Goal: Task Accomplishment & Management: Manage account settings

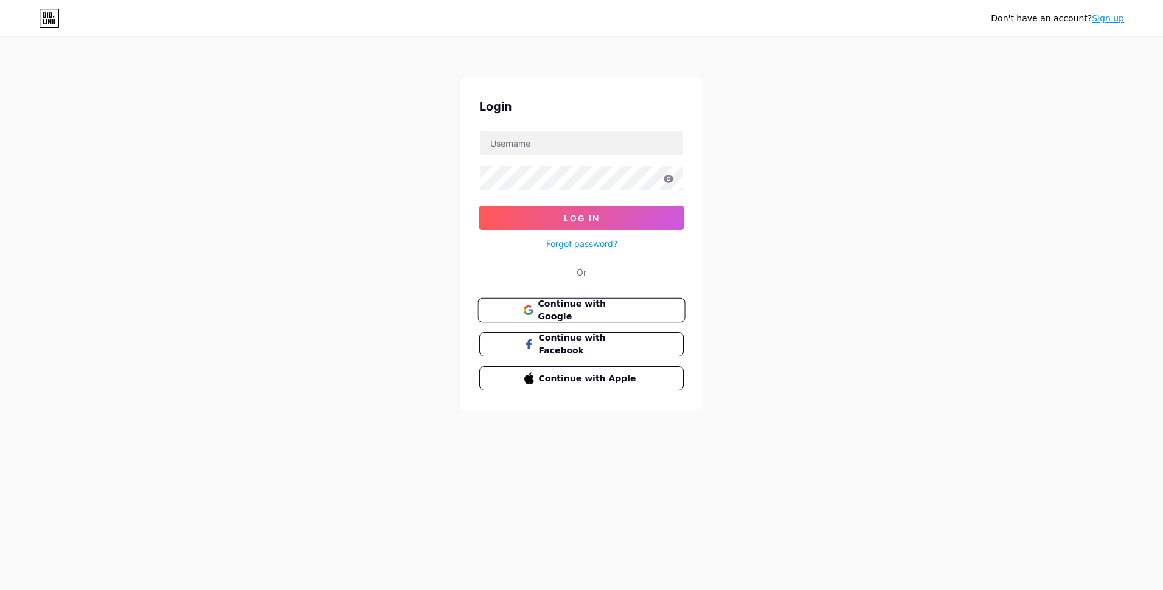
click at [584, 316] on button "Continue with Google" at bounding box center [580, 310] width 207 height 25
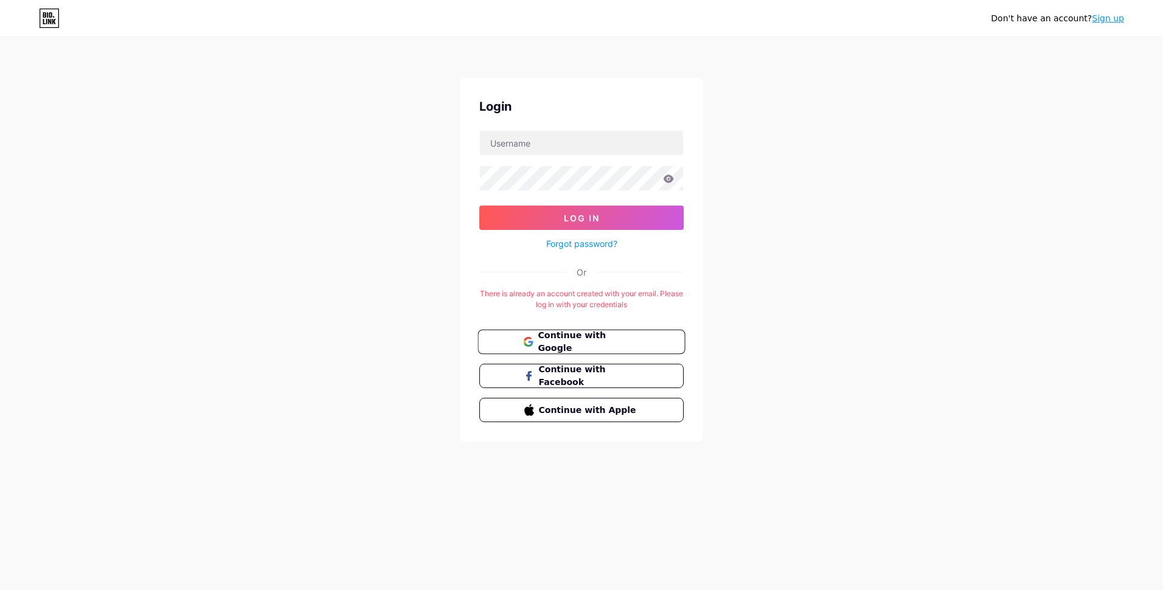
click at [594, 349] on button "Continue with Google" at bounding box center [580, 342] width 207 height 25
click at [593, 375] on span "Continue with Facebook" at bounding box center [589, 376] width 102 height 26
click at [303, 176] on div "Don't have an account? Sign up Login Log In Forgot password? Or There is alread…" at bounding box center [581, 240] width 1163 height 480
click at [510, 145] on input "text" at bounding box center [581, 143] width 203 height 24
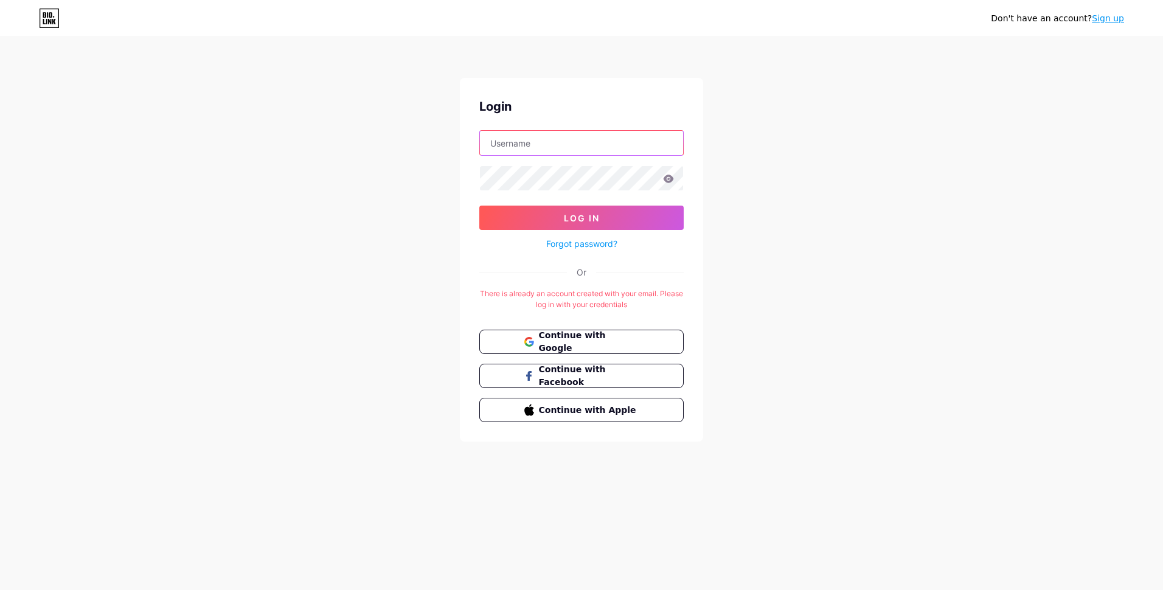
type input "oopsbluesam@gmail.com"
drag, startPoint x: 615, startPoint y: 144, endPoint x: 377, endPoint y: 133, distance: 238.7
click at [376, 133] on div "Don't have an account? Sign up Login oopsbluesam@gmail.com Log In Forgot passwo…" at bounding box center [581, 240] width 1163 height 480
type input "OUN"
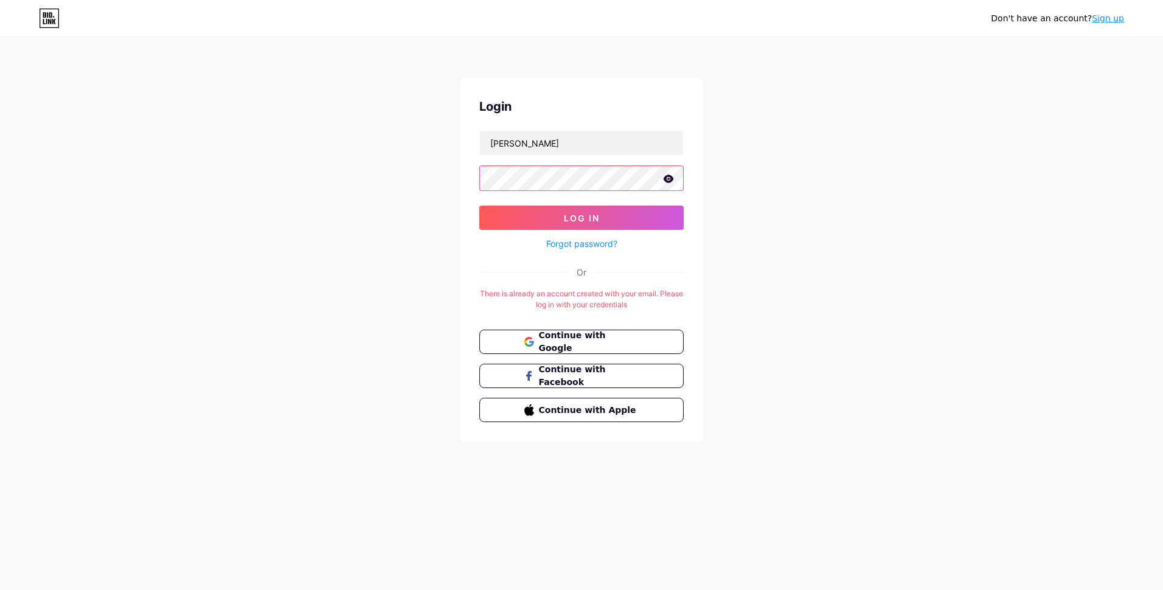
click at [479, 206] on button "Log In" at bounding box center [581, 218] width 204 height 24
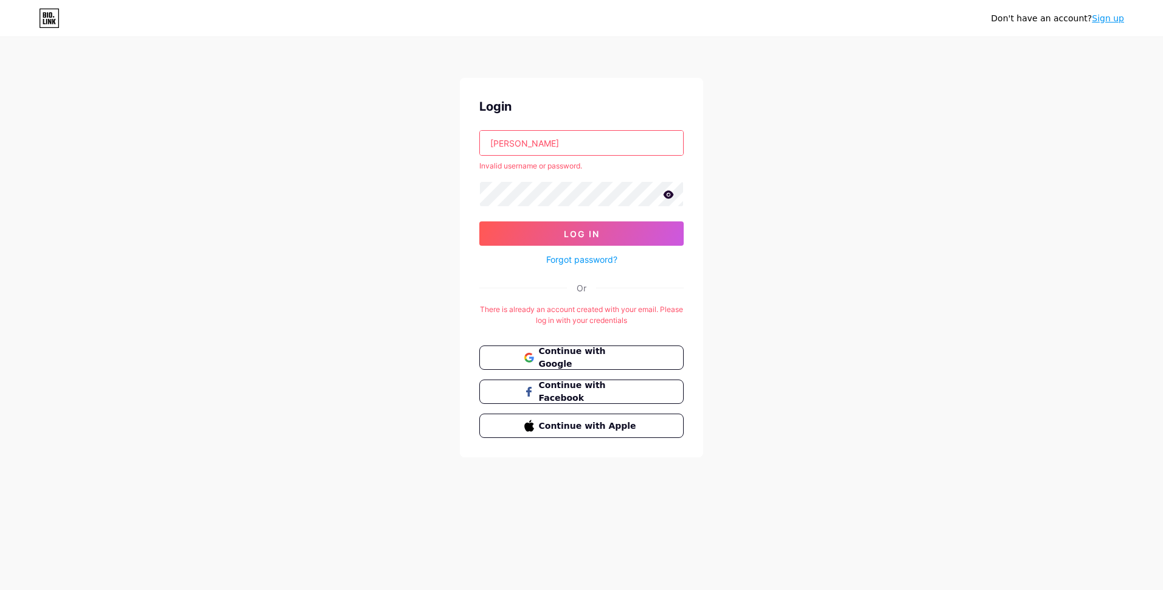
click at [522, 139] on input "Young Sam" at bounding box center [581, 143] width 203 height 24
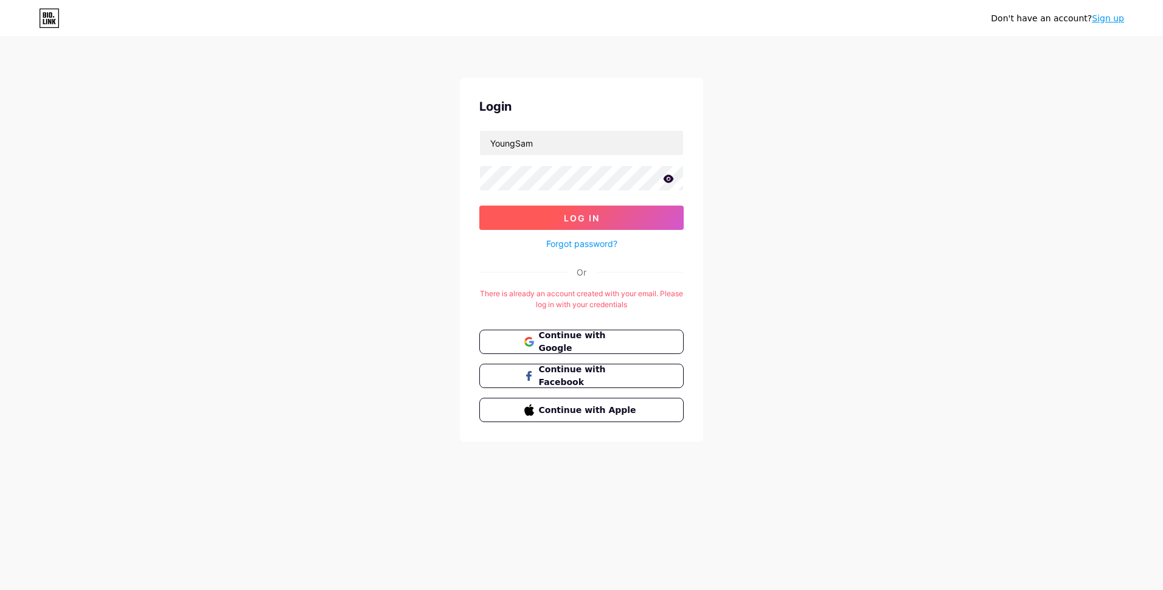
click at [570, 209] on button "Log In" at bounding box center [581, 218] width 204 height 24
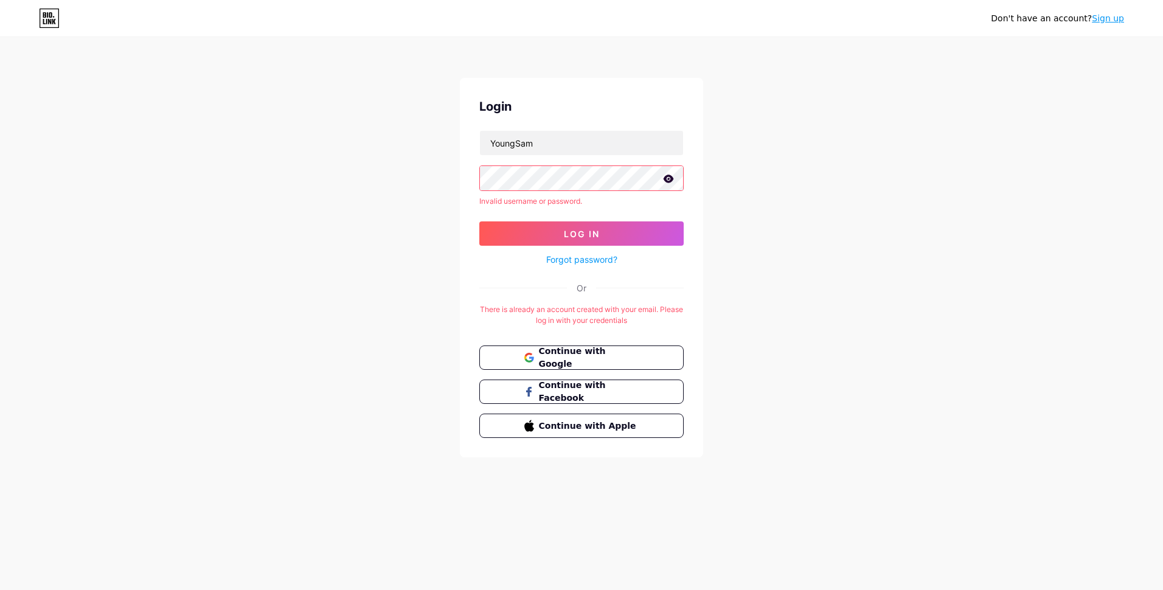
click at [669, 178] on icon at bounding box center [668, 179] width 11 height 9
click at [378, 162] on div "Don't have an account? Sign up Login YoungSam Invalid username or password. Log…" at bounding box center [581, 248] width 1163 height 496
drag, startPoint x: 551, startPoint y: 142, endPoint x: 401, endPoint y: 122, distance: 150.9
click at [401, 122] on div "Don't have an account? Sign up Login YoungSam Invalid username or password. Log…" at bounding box center [581, 248] width 1163 height 496
type input "youngsam"
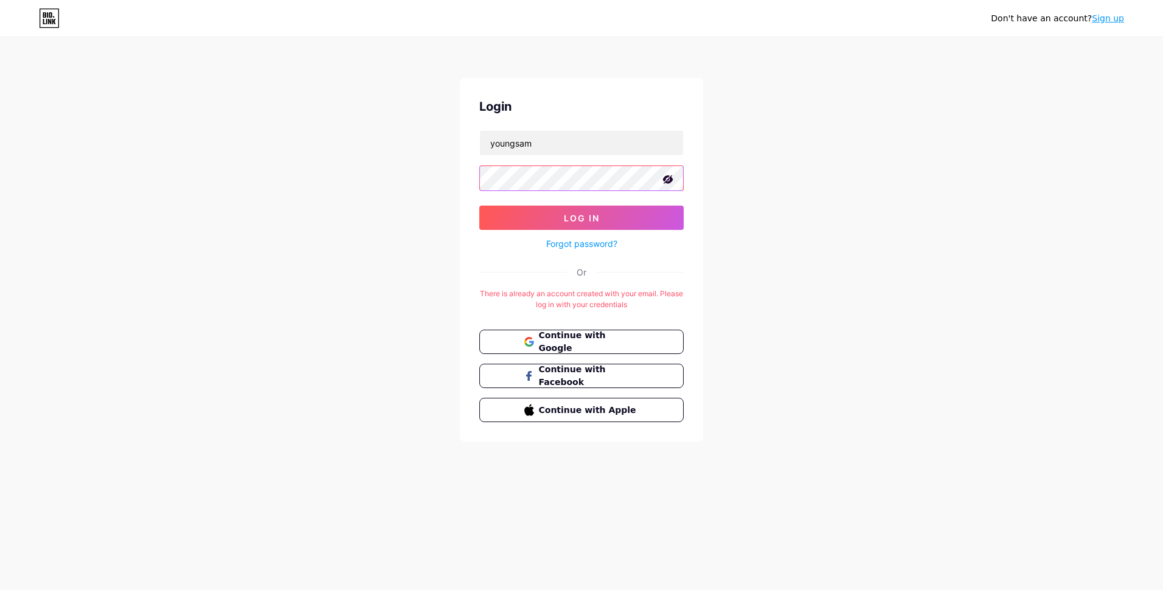
click at [479, 206] on button "Log In" at bounding box center [581, 218] width 204 height 24
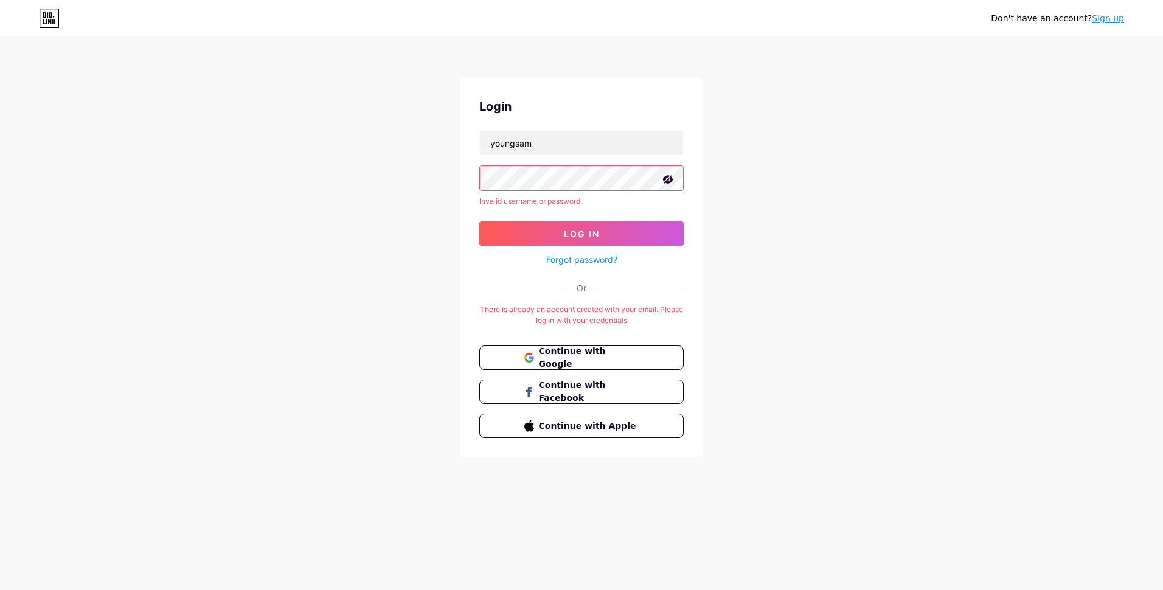
click at [668, 178] on icon at bounding box center [668, 179] width 12 height 12
click at [594, 259] on link "Forgot password?" at bounding box center [581, 259] width 71 height 13
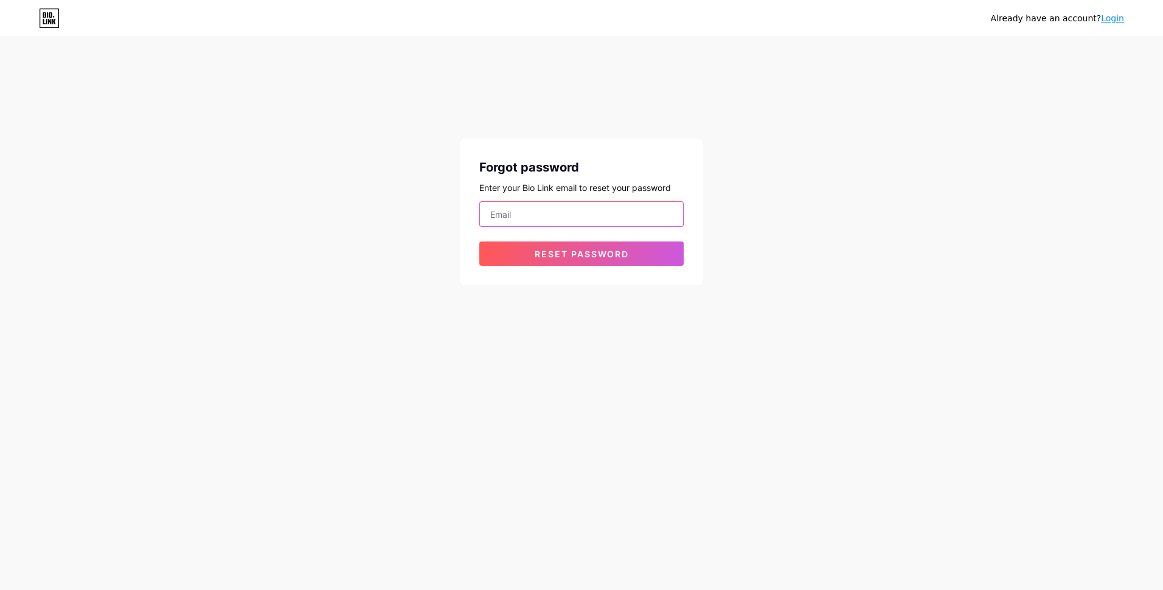
click at [550, 224] on input "email" at bounding box center [581, 214] width 203 height 24
type input "oopsbluesam@gmail.com"
drag, startPoint x: 550, startPoint y: 224, endPoint x: 555, endPoint y: 261, distance: 37.5
click at [555, 261] on button "Reset password" at bounding box center [581, 253] width 204 height 24
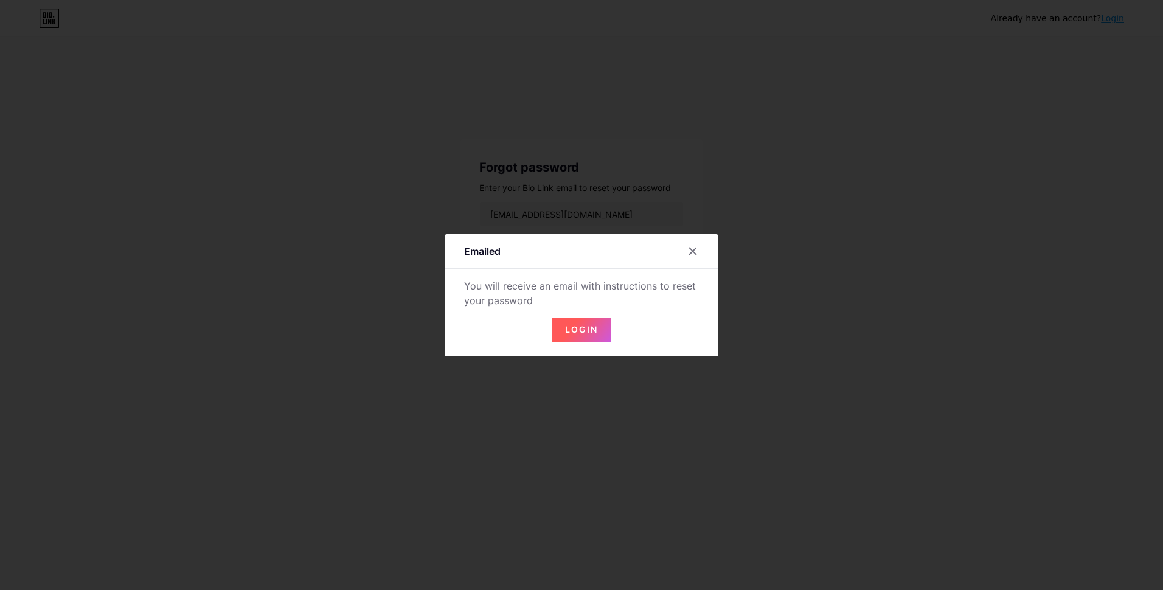
click at [583, 327] on span "Login" at bounding box center [581, 329] width 33 height 10
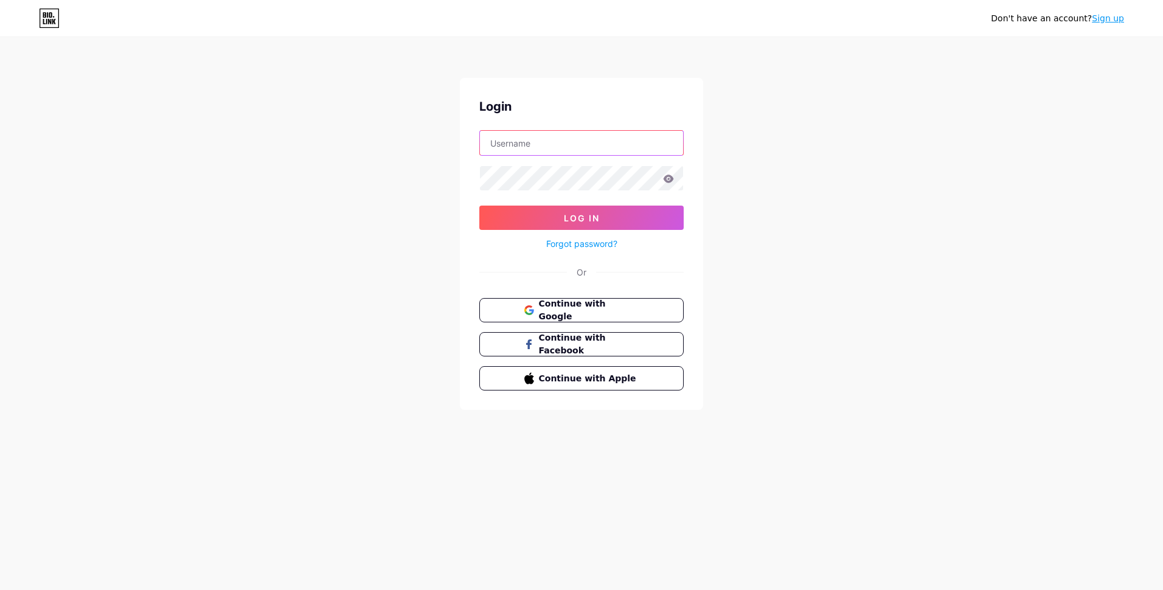
click at [506, 149] on input "text" at bounding box center [581, 143] width 203 height 24
click at [580, 313] on span "Continue with Google" at bounding box center [589, 310] width 102 height 26
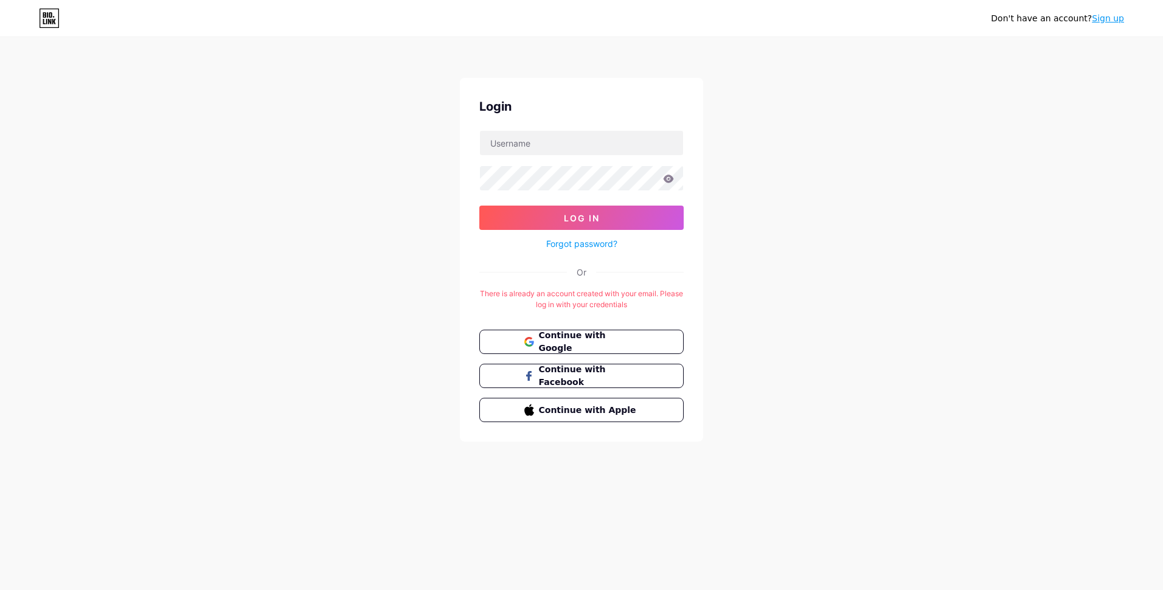
click at [273, 207] on div "Don't have an account? Sign up Login Log In Forgot password? Or There is alread…" at bounding box center [581, 240] width 1163 height 480
click at [539, 347] on span "Continue with Google" at bounding box center [589, 342] width 102 height 26
click at [568, 245] on link "Forgot password?" at bounding box center [581, 243] width 71 height 13
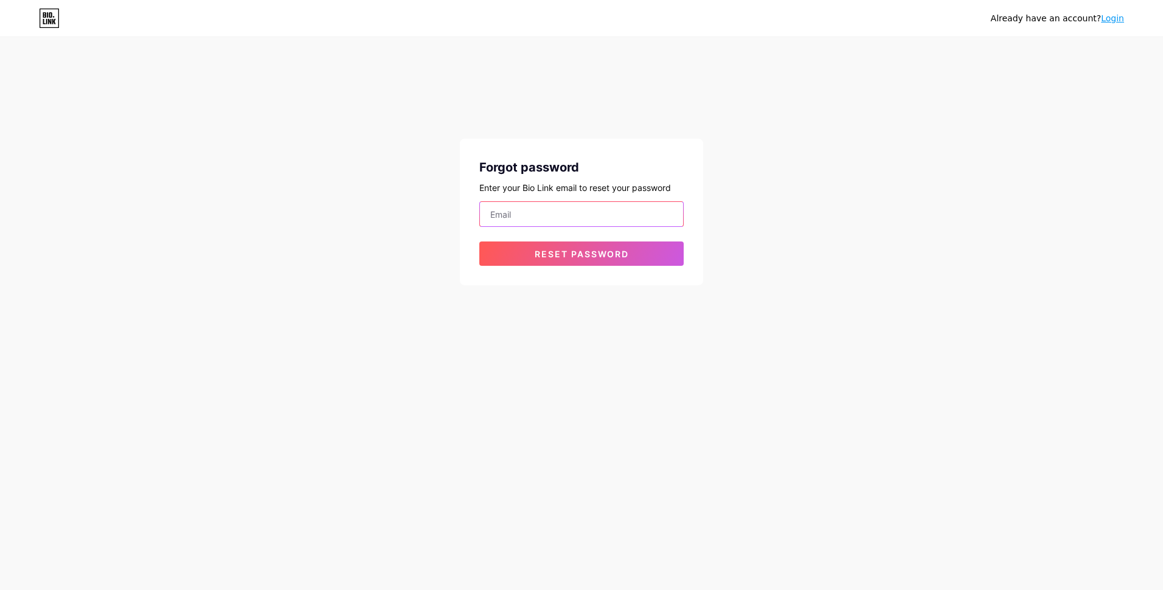
click at [533, 220] on input "email" at bounding box center [581, 214] width 203 height 24
type input "oopsbluesam@gmail.com"
click at [549, 255] on span "Reset password" at bounding box center [582, 254] width 94 height 10
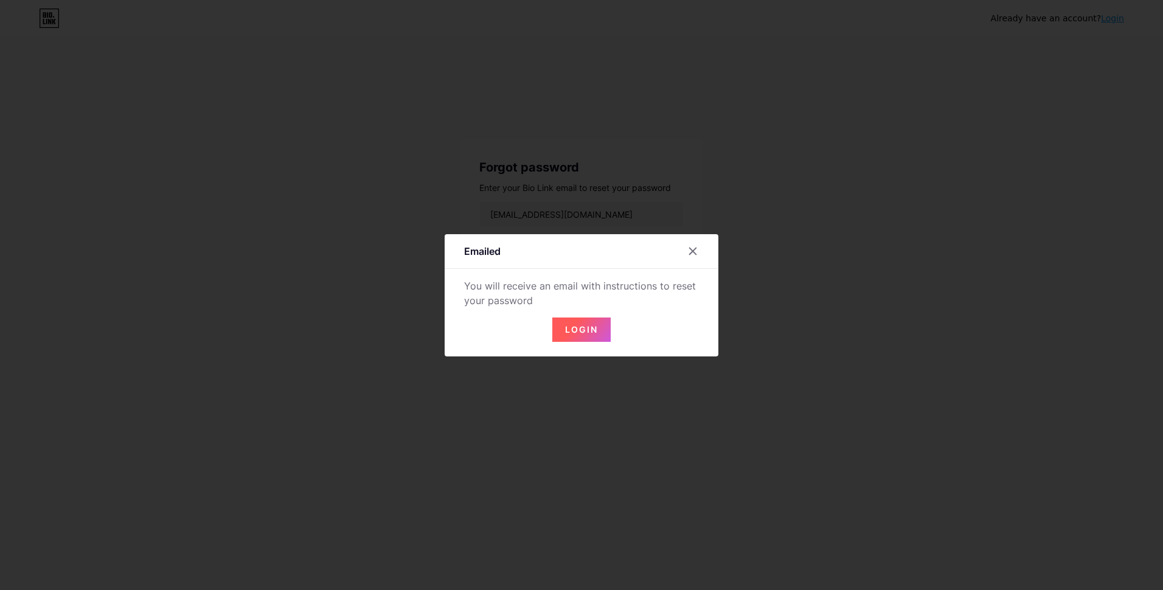
click at [577, 333] on span "Login" at bounding box center [581, 329] width 33 height 10
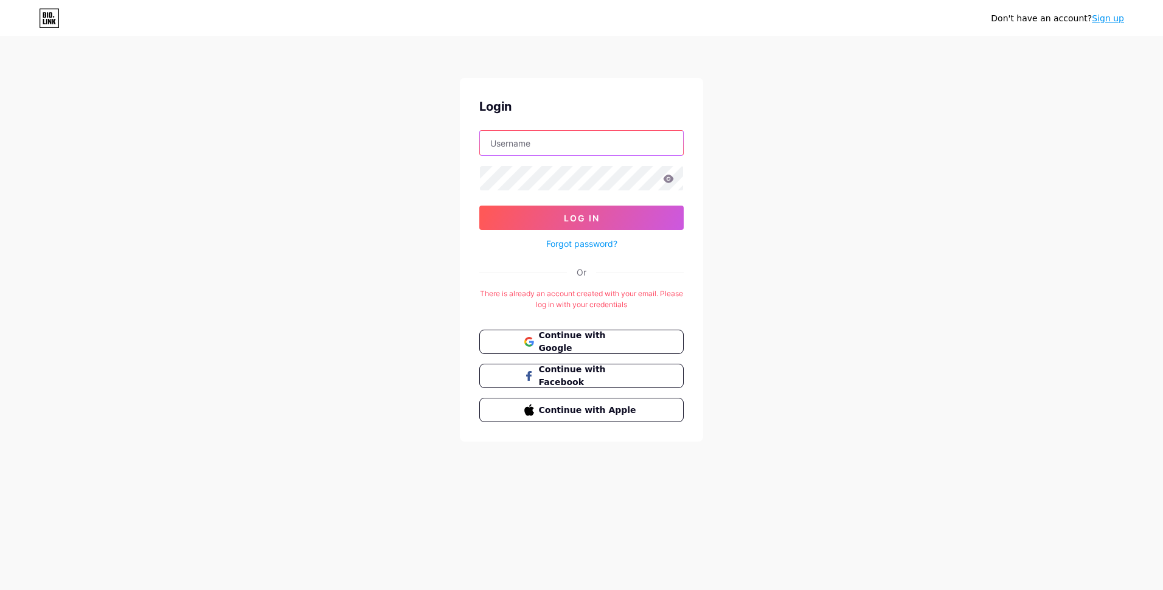
click at [522, 144] on input "text" at bounding box center [581, 143] width 203 height 24
click at [479, 206] on button "Log In" at bounding box center [581, 218] width 204 height 24
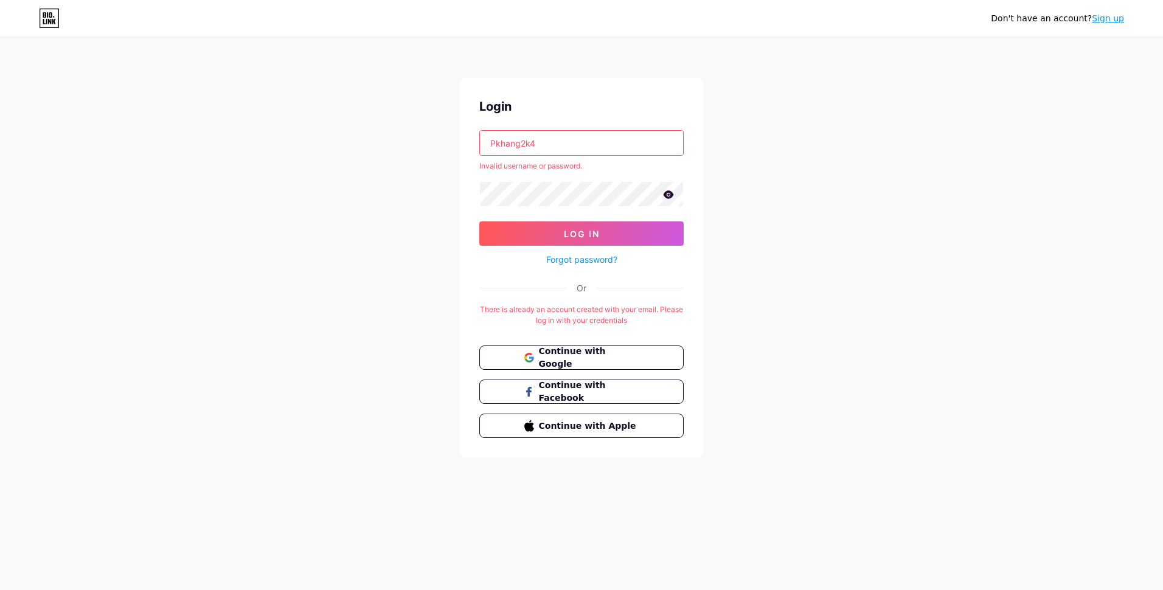
click at [671, 196] on icon at bounding box center [669, 194] width 10 height 8
drag, startPoint x: 563, startPoint y: 143, endPoint x: 339, endPoint y: 130, distance: 224.2
click at [339, 130] on div "Don't have an account? Sign up Login Pkhang2k4 Invalid username or password. Lo…" at bounding box center [581, 248] width 1163 height 496
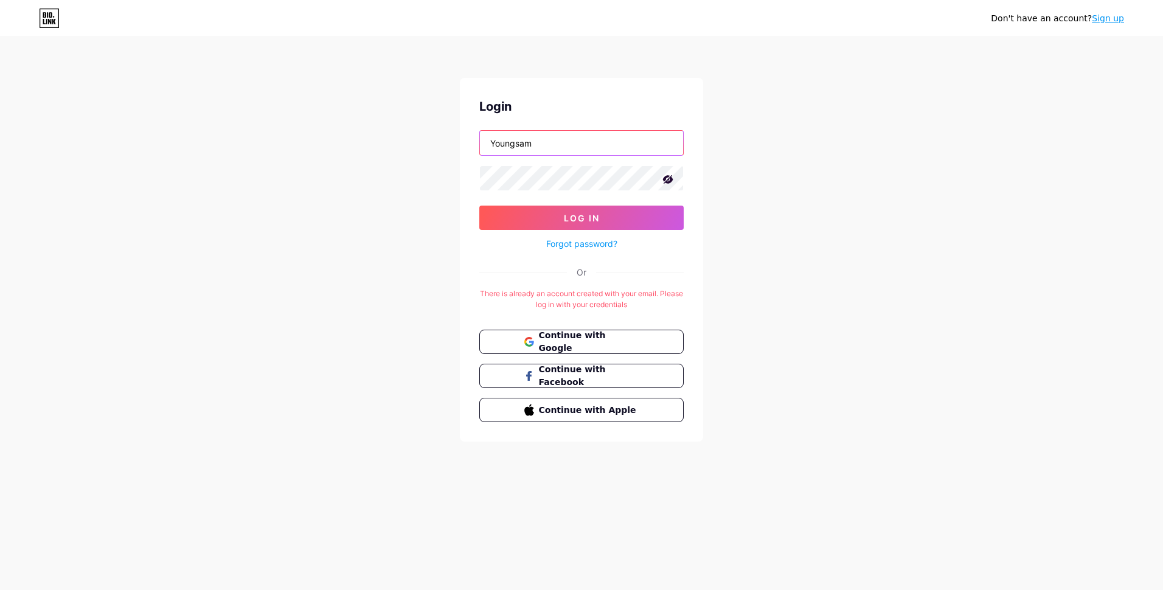
type input "Youngsam"
click at [479, 206] on button "Log In" at bounding box center [581, 218] width 204 height 24
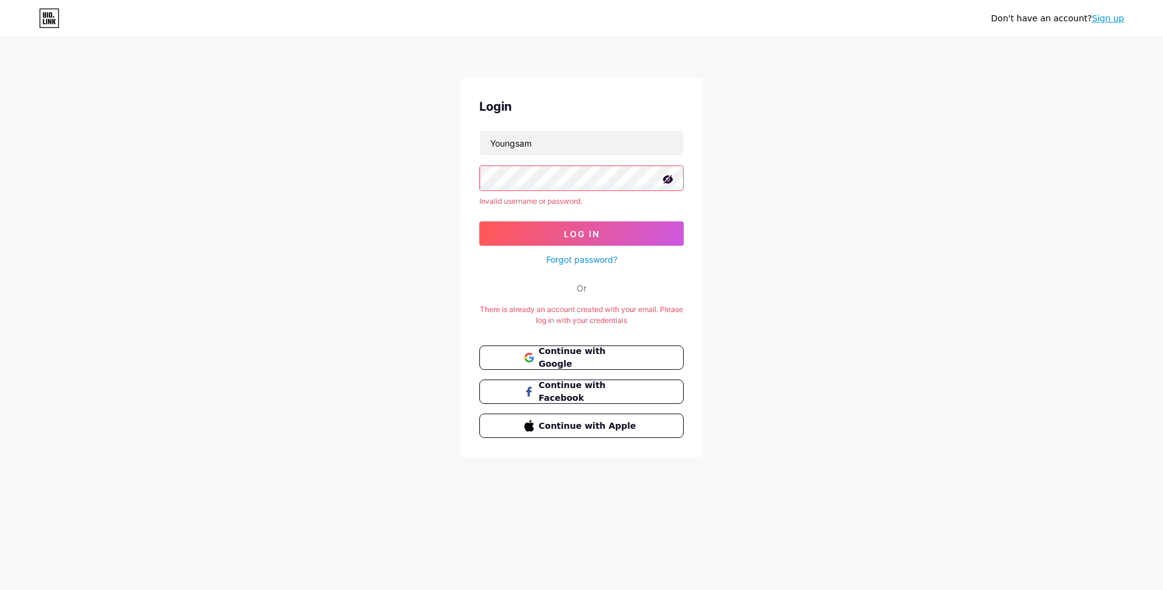
click at [668, 179] on icon at bounding box center [668, 179] width 10 height 9
click at [607, 256] on link "Forgot password?" at bounding box center [581, 259] width 71 height 13
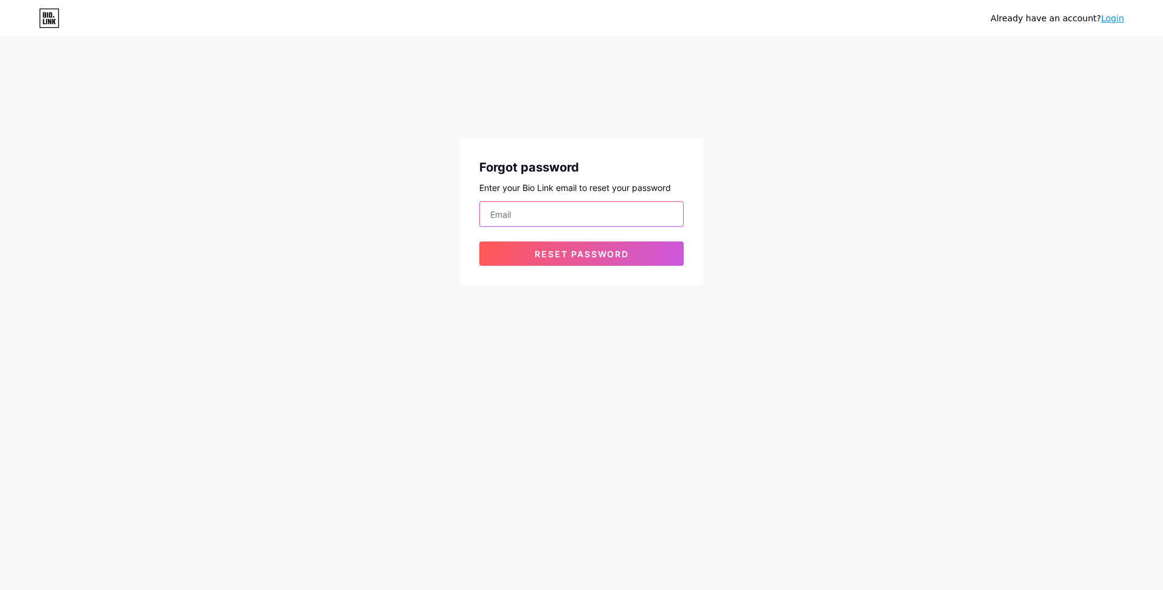
click at [499, 220] on input "email" at bounding box center [581, 214] width 203 height 24
type input "Khang22082006081@vnkgu.edu.vn"
click at [566, 258] on span "Reset password" at bounding box center [582, 254] width 94 height 10
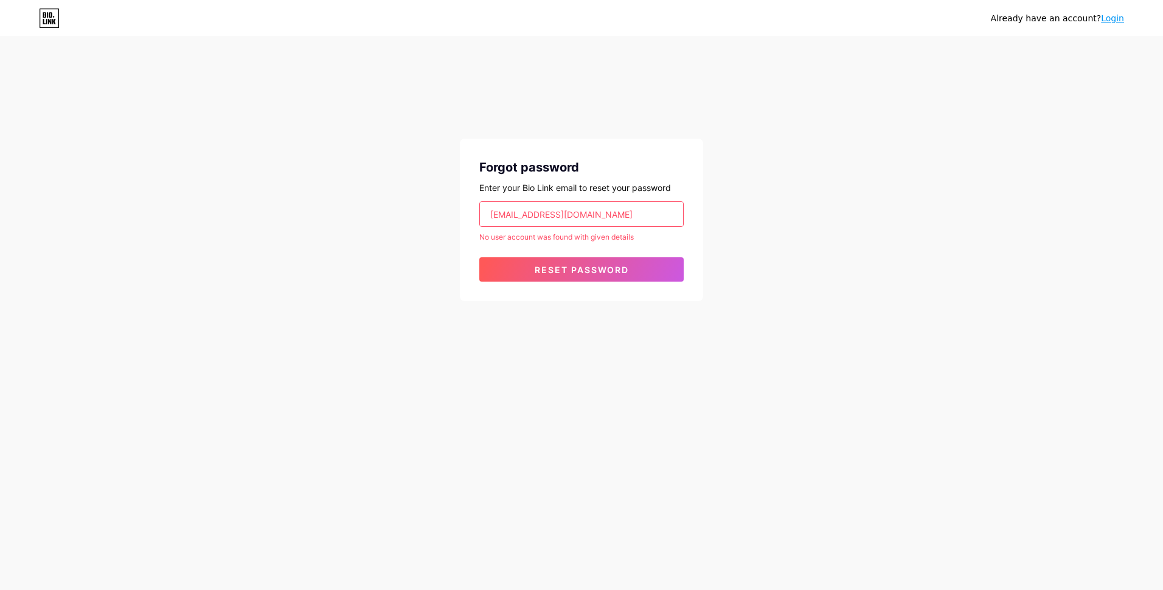
drag, startPoint x: 661, startPoint y: 213, endPoint x: 412, endPoint y: 206, distance: 248.8
click at [412, 206] on div "Already have an account? Login Forgot password Enter your Bio Link email to res…" at bounding box center [581, 170] width 1163 height 340
click at [516, 215] on input "email" at bounding box center [581, 214] width 203 height 24
type input "[EMAIL_ADDRESS][DOMAIN_NAME]"
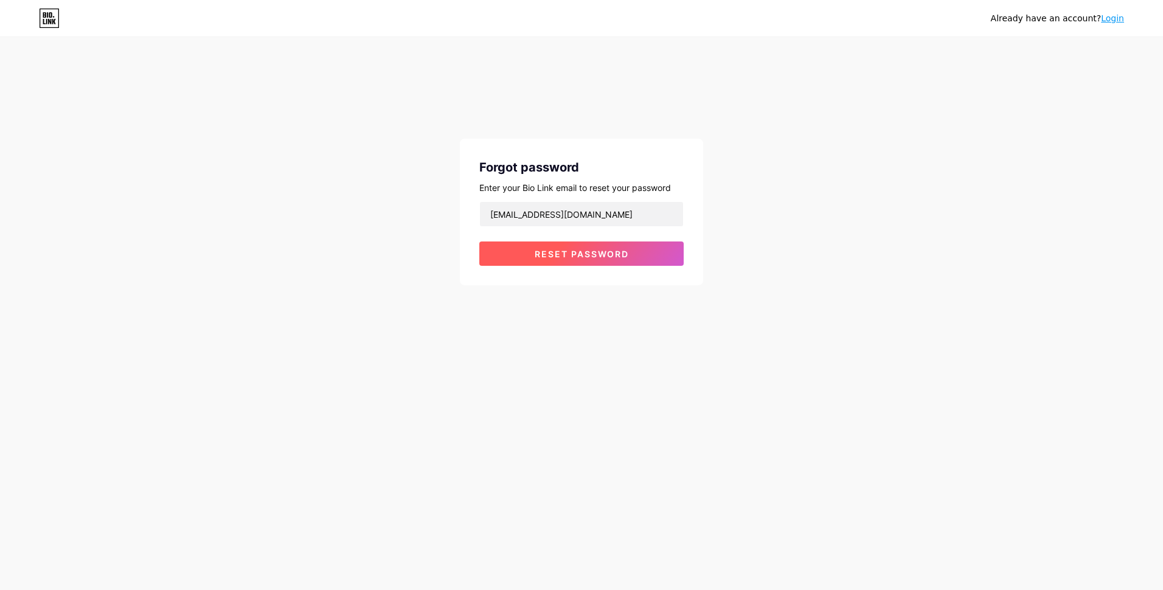
click at [532, 255] on button "Reset password" at bounding box center [581, 253] width 204 height 24
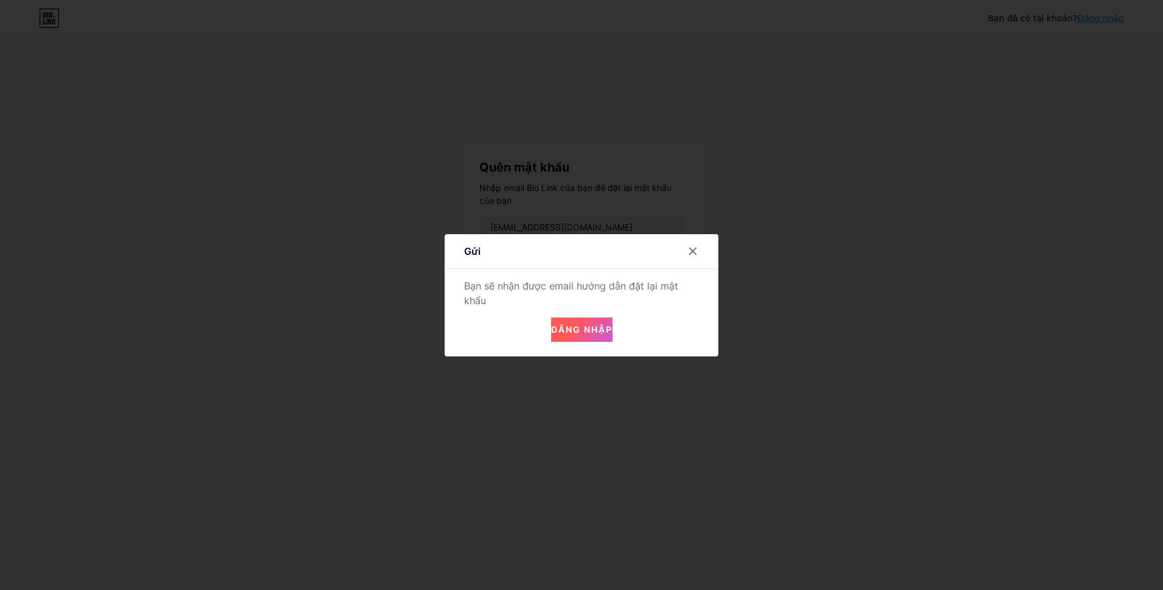
click at [570, 330] on span "Đăng nhập" at bounding box center [581, 329] width 61 height 10
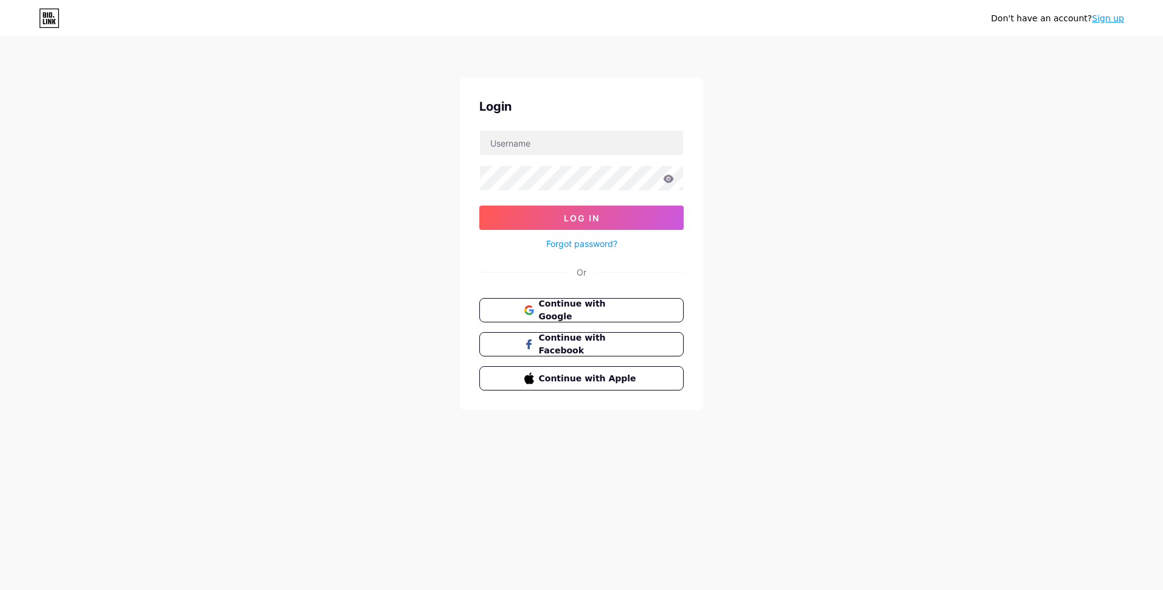
click at [563, 159] on form "Log In Forgot password?" at bounding box center [581, 190] width 204 height 121
click at [560, 147] on input "text" at bounding box center [581, 143] width 203 height 24
type input "[EMAIL_ADDRESS][DOMAIN_NAME]"
click at [479, 206] on button "Log In" at bounding box center [581, 218] width 204 height 24
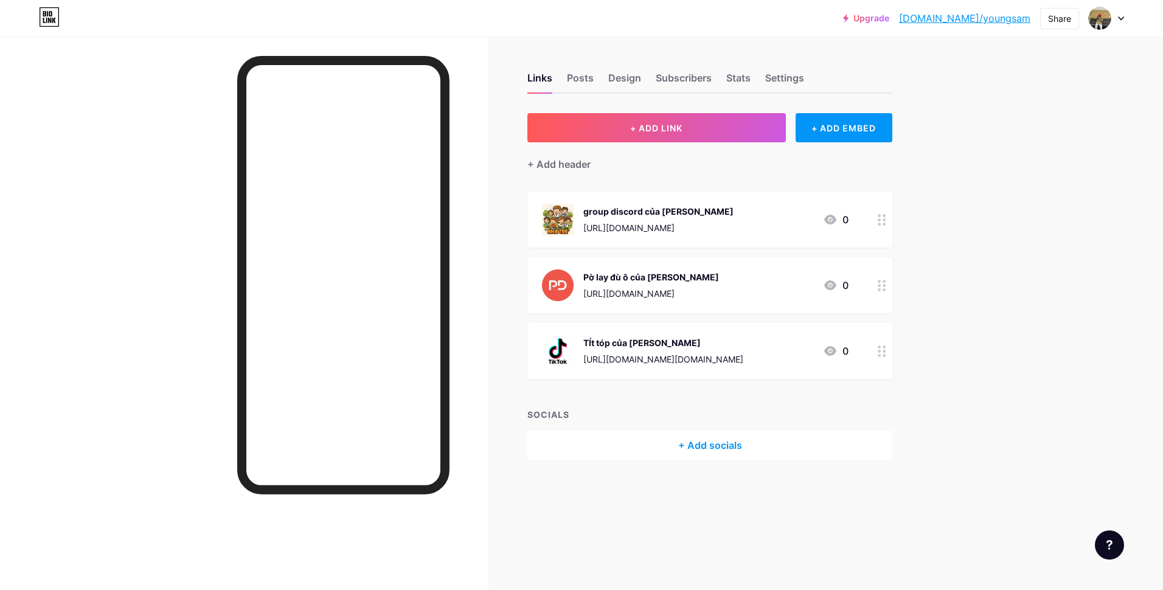
click at [801, 221] on div "group discord của [PERSON_NAME] [URL][DOMAIN_NAME] 0" at bounding box center [695, 220] width 307 height 32
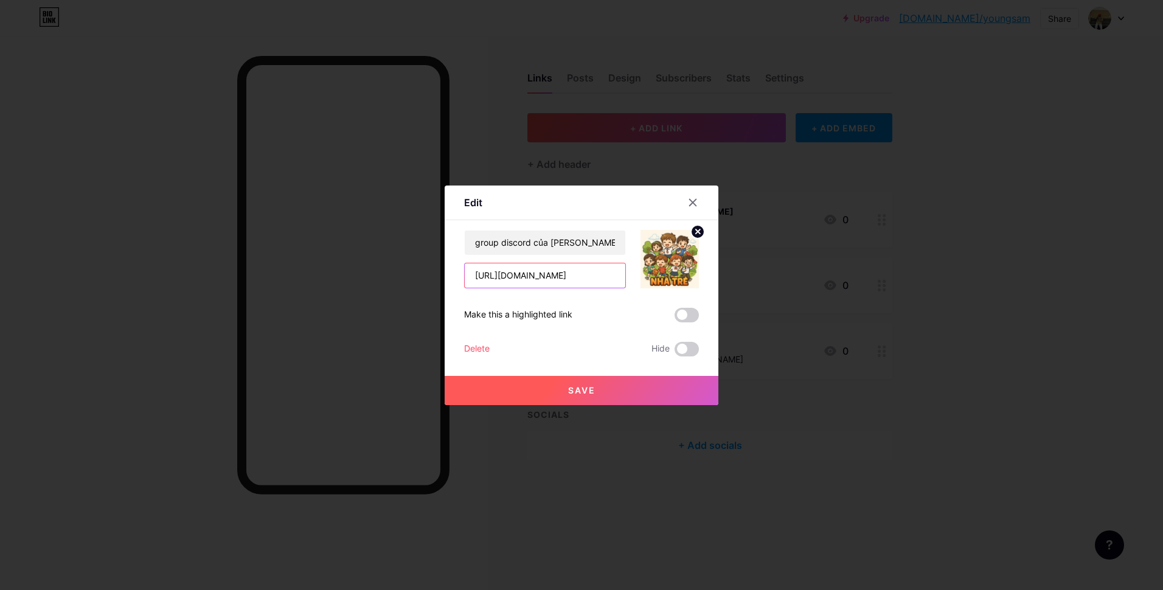
click at [609, 271] on input "[URL][DOMAIN_NAME]" at bounding box center [545, 275] width 161 height 24
paste input "eebKtY9m"
type input "[URL][DOMAIN_NAME]"
click at [586, 396] on button "Save" at bounding box center [582, 390] width 274 height 29
